Goal: Task Accomplishment & Management: Manage account settings

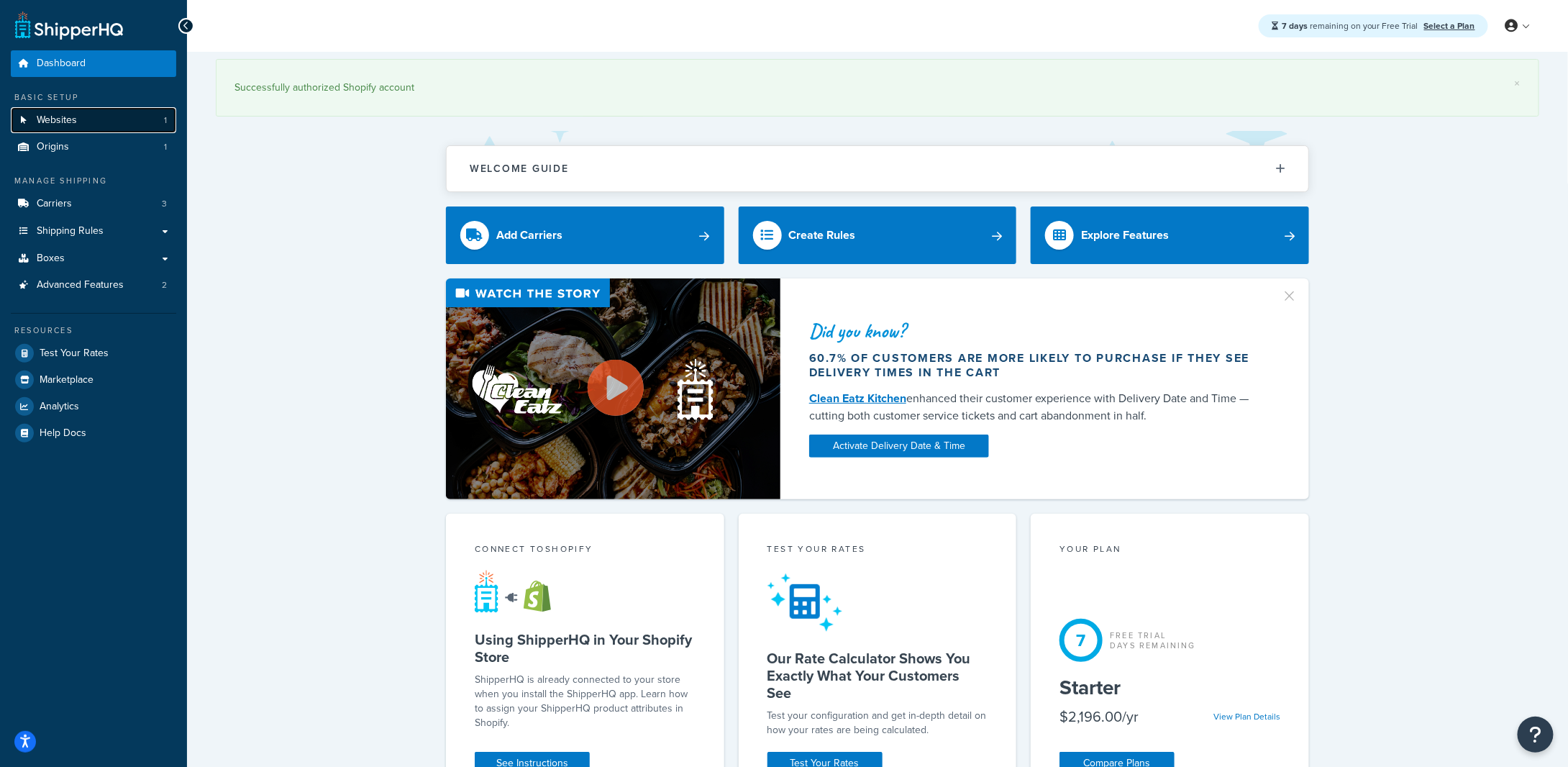
click at [89, 131] on link "Websites 1" at bounding box center [94, 120] width 166 height 27
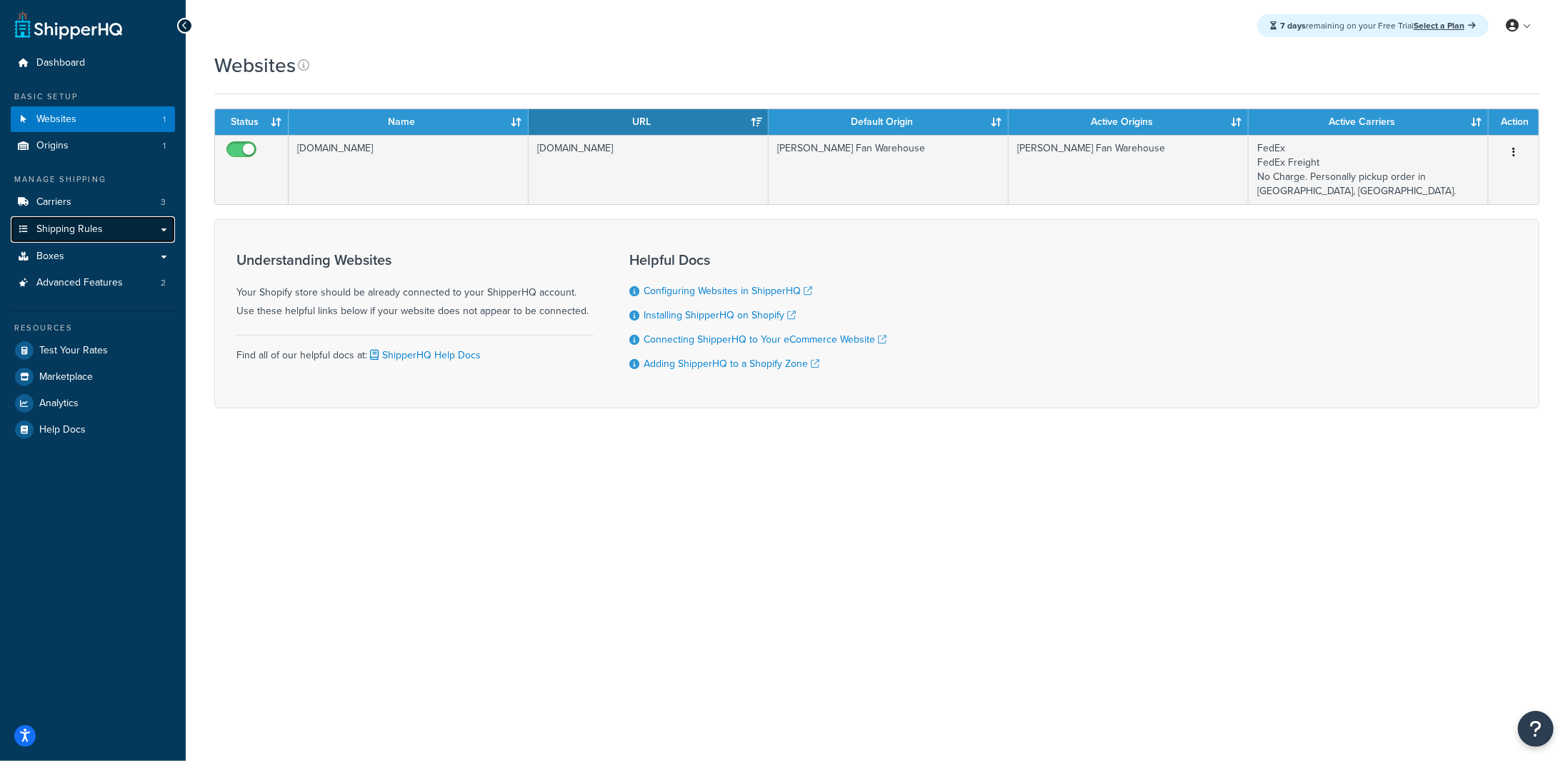
click at [56, 228] on span "Shipping Rules" at bounding box center [70, 229] width 67 height 12
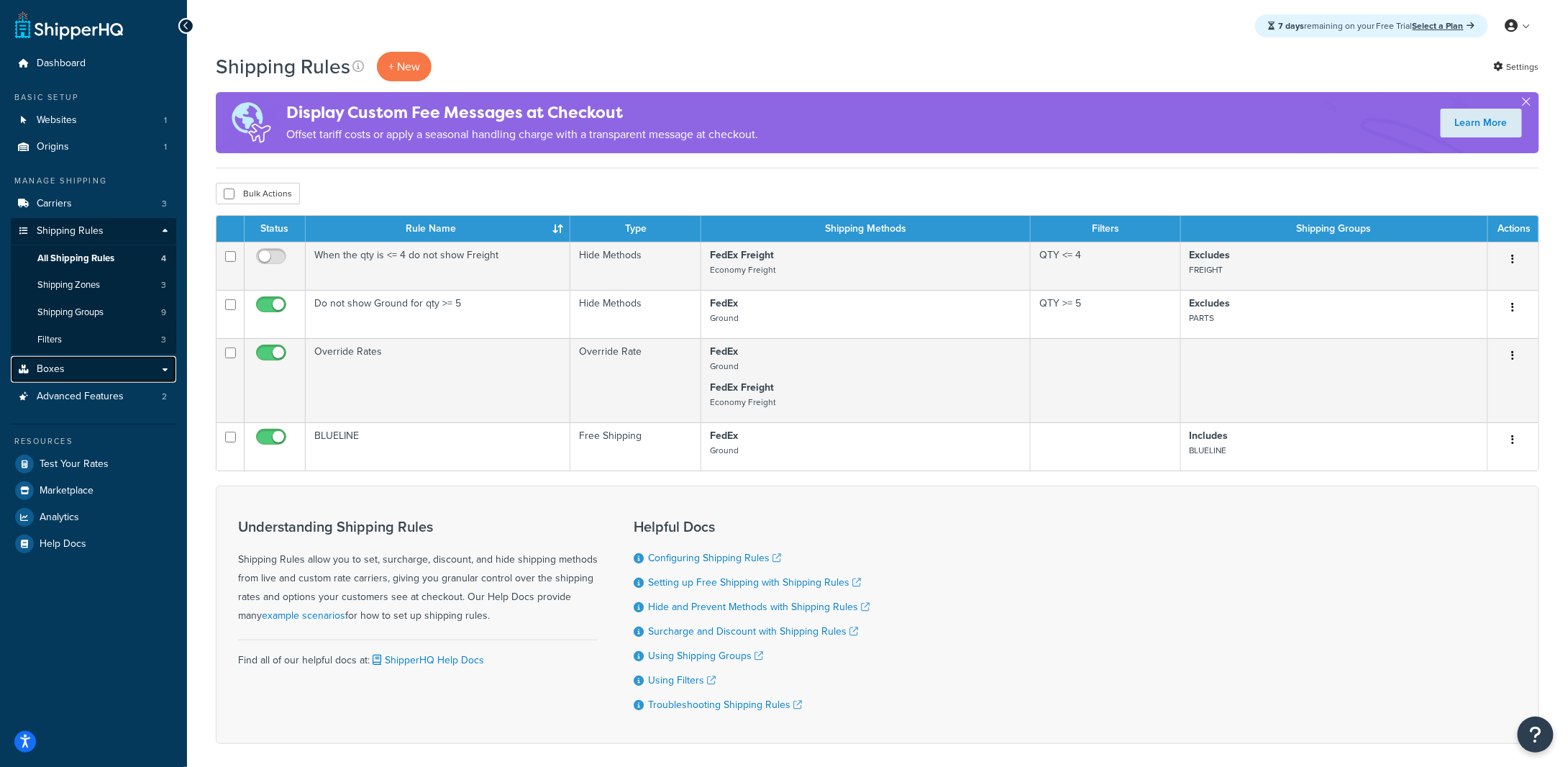
click at [131, 362] on link "Boxes" at bounding box center [94, 369] width 166 height 27
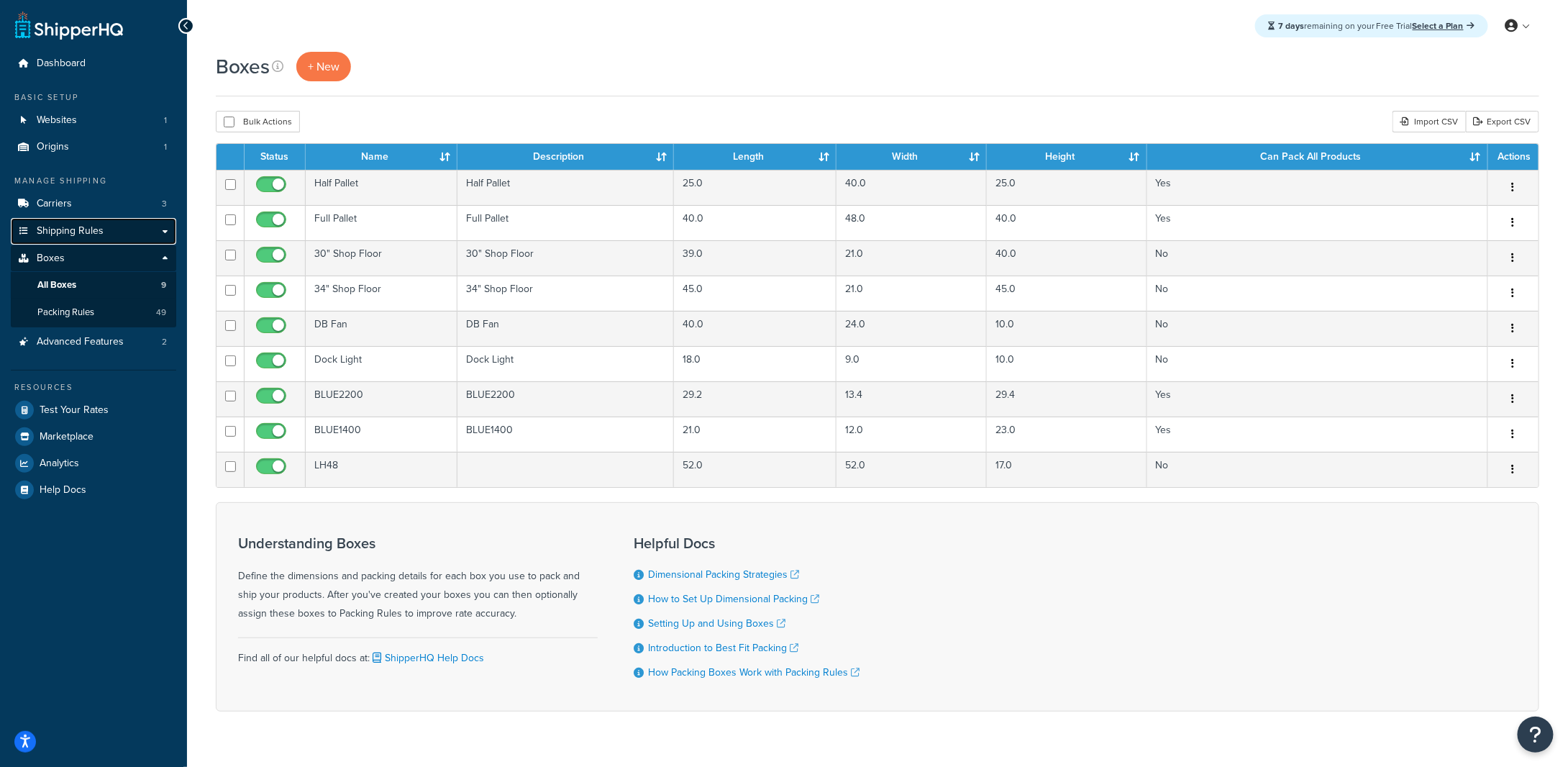
click at [126, 237] on link "Shipping Rules" at bounding box center [94, 231] width 166 height 27
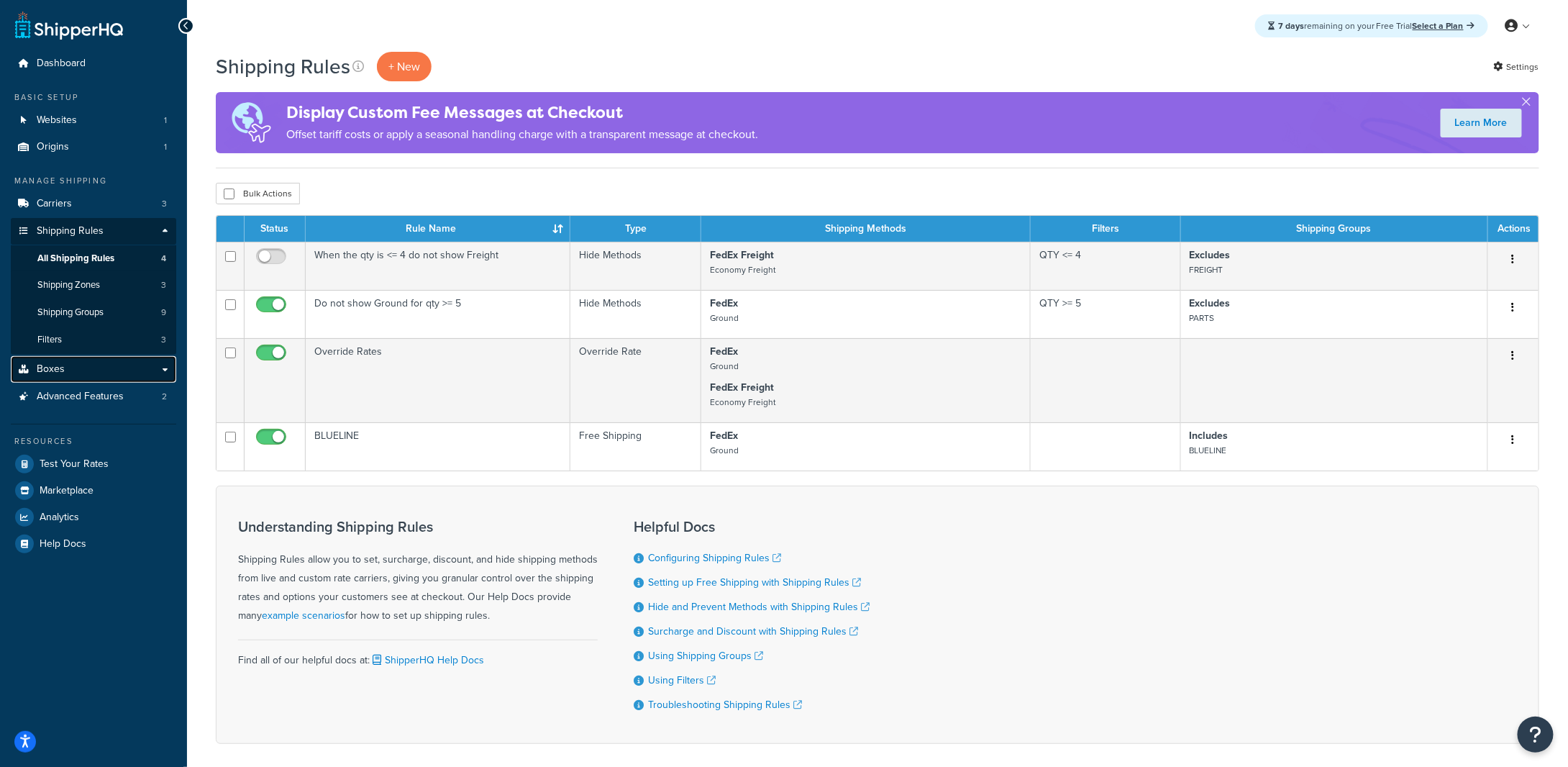
click at [139, 370] on link "Boxes" at bounding box center [94, 369] width 166 height 27
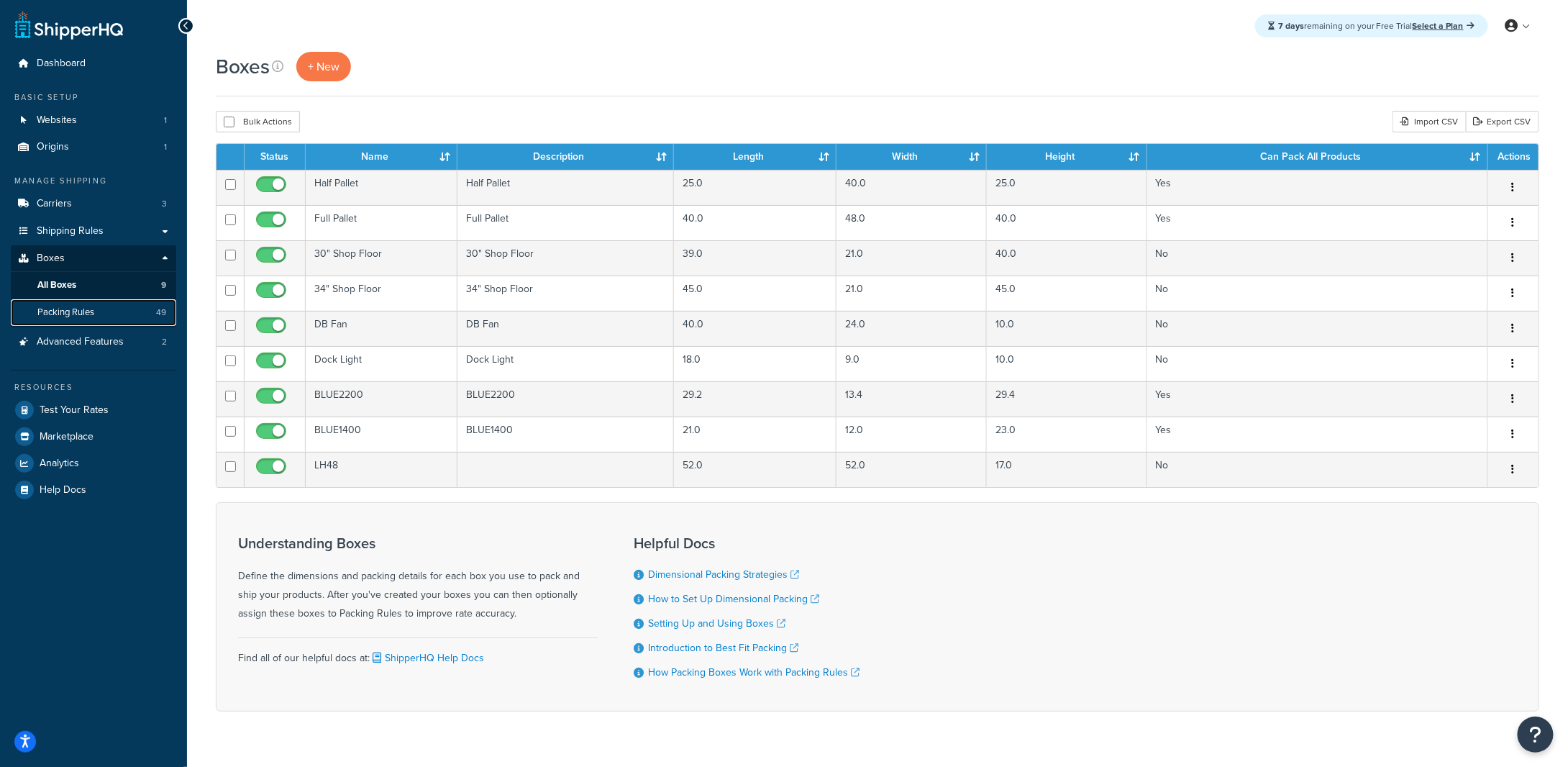
click at [143, 316] on link "Packing Rules 49" at bounding box center [94, 313] width 166 height 27
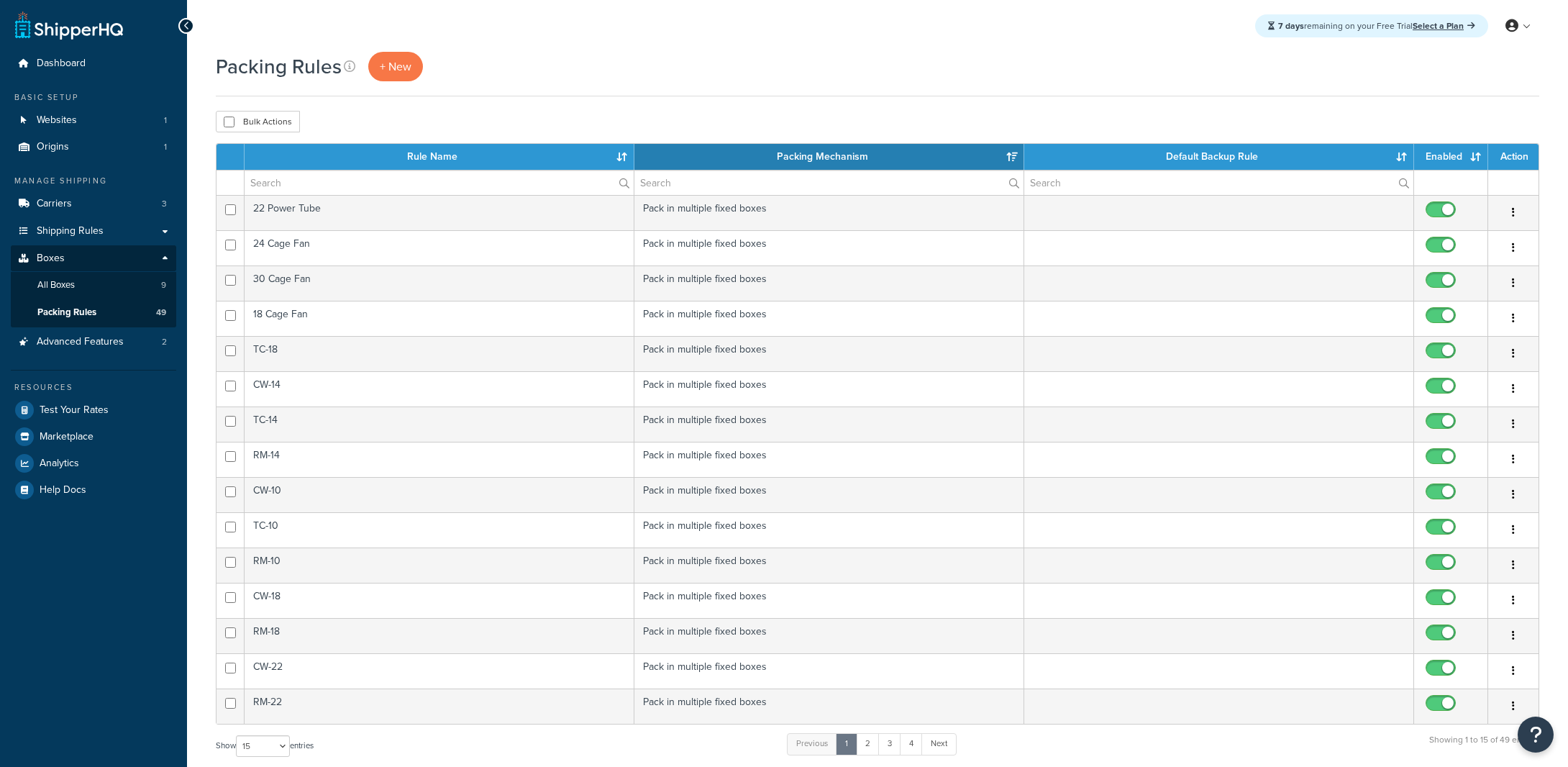
select select "15"
click at [58, 486] on span "Help Docs" at bounding box center [63, 490] width 46 height 12
